Goal: Task Accomplishment & Management: Manage account settings

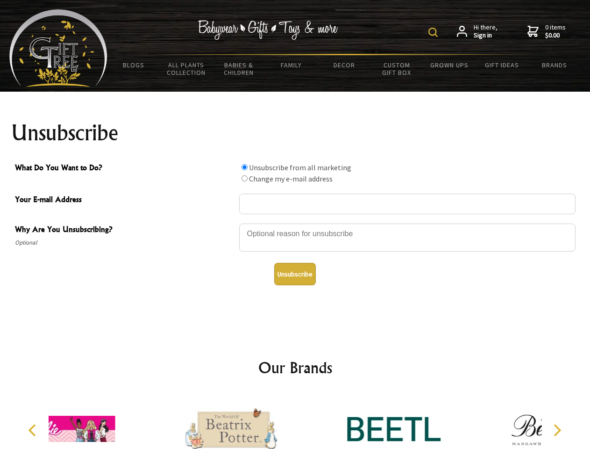
click at [435, 32] on img at bounding box center [433, 32] width 9 height 9
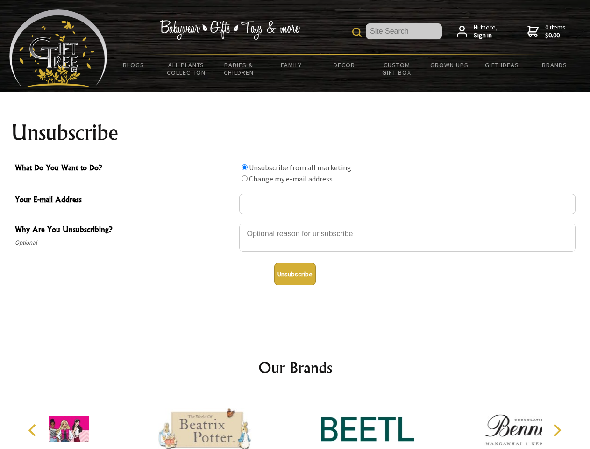
click at [295, 223] on div at bounding box center [407, 238] width 336 height 33
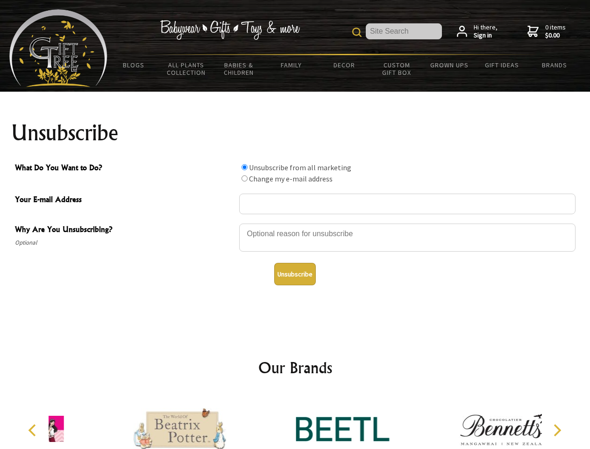
click at [244, 167] on input "What Do You Want to Do?" at bounding box center [245, 167] width 6 height 6
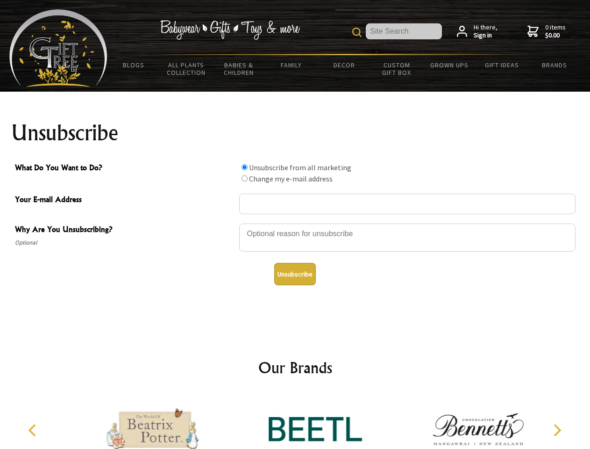
click at [244, 178] on input "What Do You Want to Do?" at bounding box center [245, 178] width 6 height 6
radio input "true"
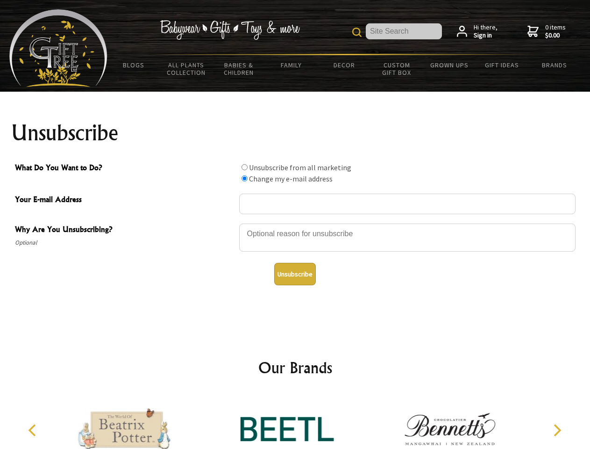
click at [295, 274] on button "Unsubscribe" at bounding box center [295, 274] width 42 height 22
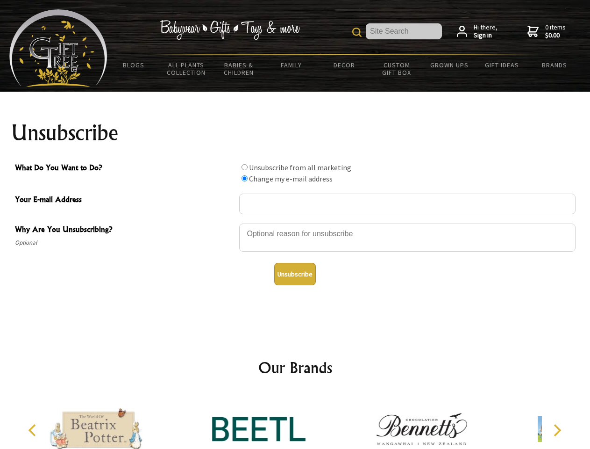
click at [295, 421] on div at bounding box center [259, 429] width 163 height 73
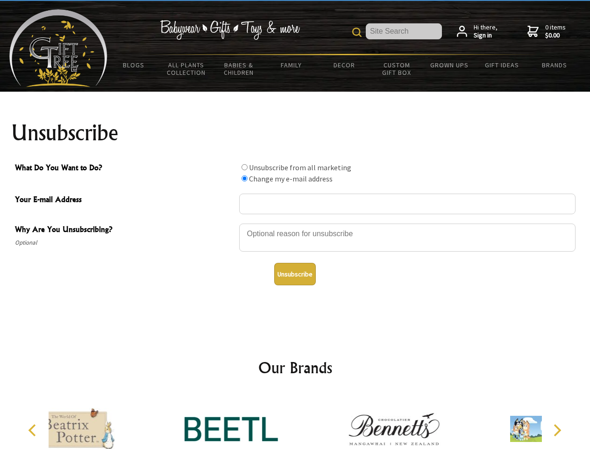
click at [34, 430] on icon "Previous" at bounding box center [33, 430] width 12 height 12
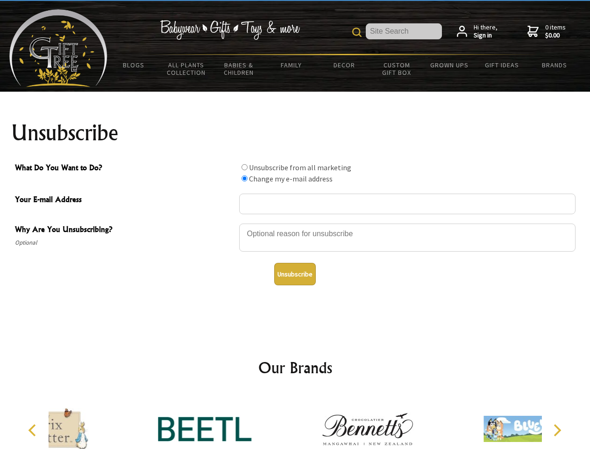
click at [557, 430] on icon "Next" at bounding box center [556, 430] width 12 height 12
